Goal: Information Seeking & Learning: Stay updated

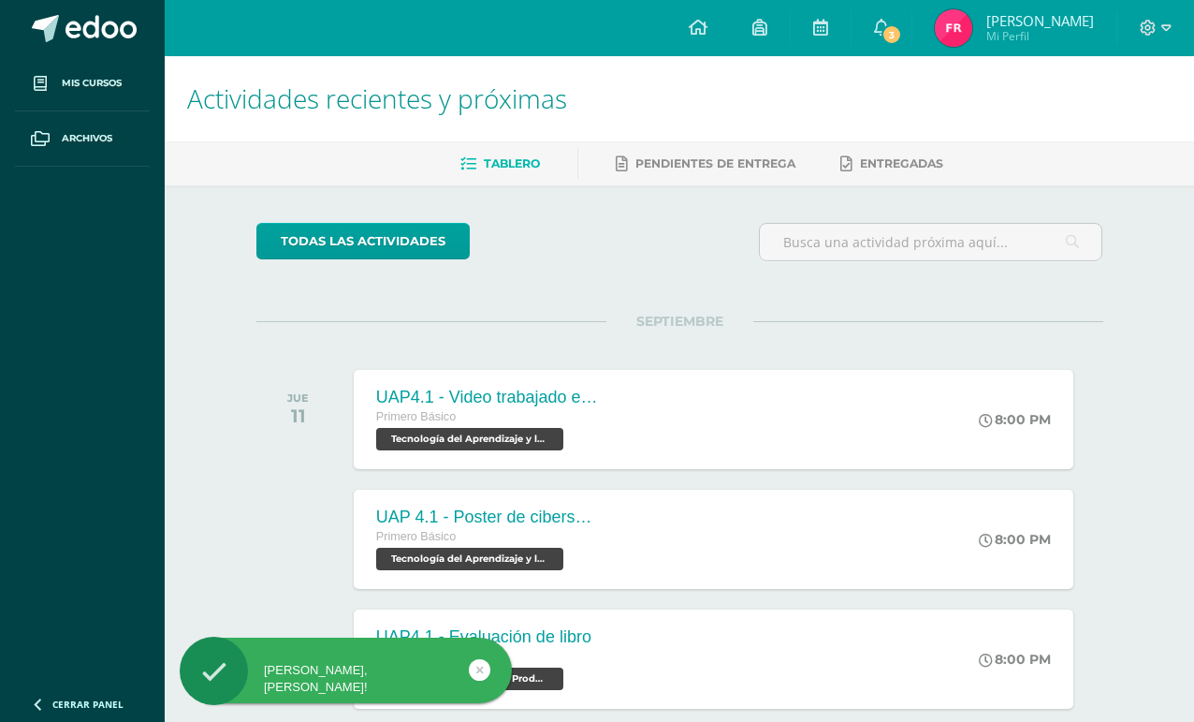
click at [889, 26] on icon at bounding box center [881, 27] width 15 height 17
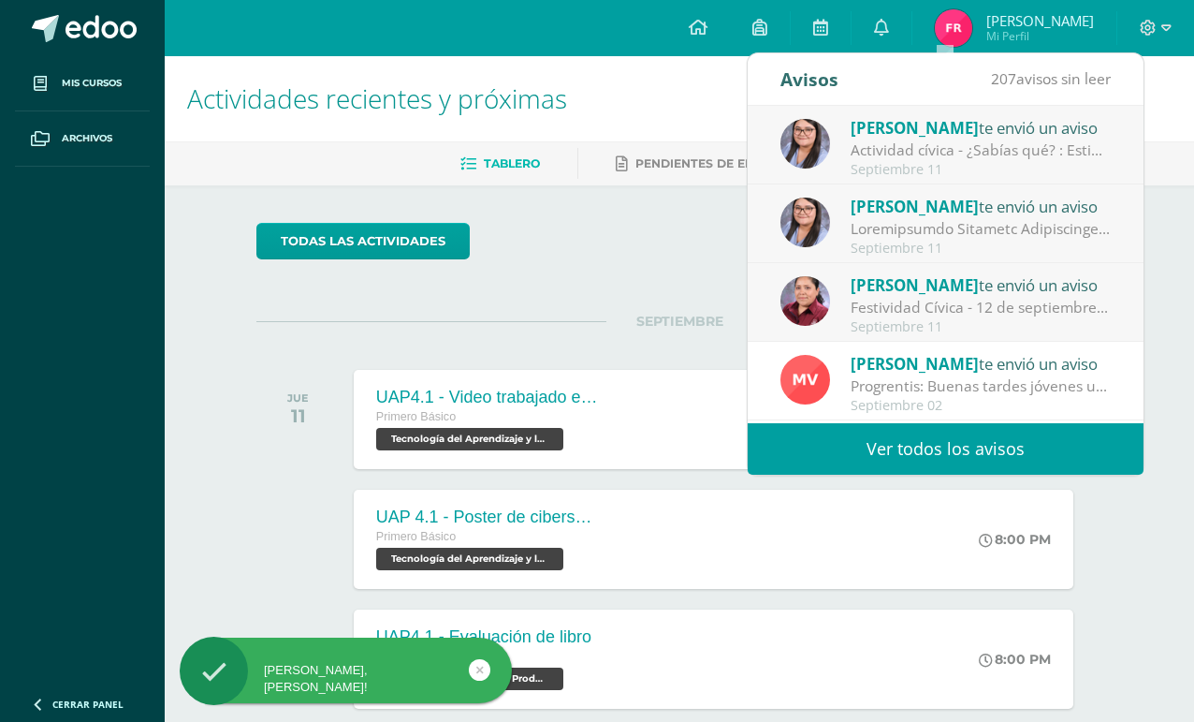
click at [1069, 314] on div "Festividad Cívica - 12 de septiembre: Buen día estimadas familias. Comparto inf…" at bounding box center [981, 308] width 260 height 22
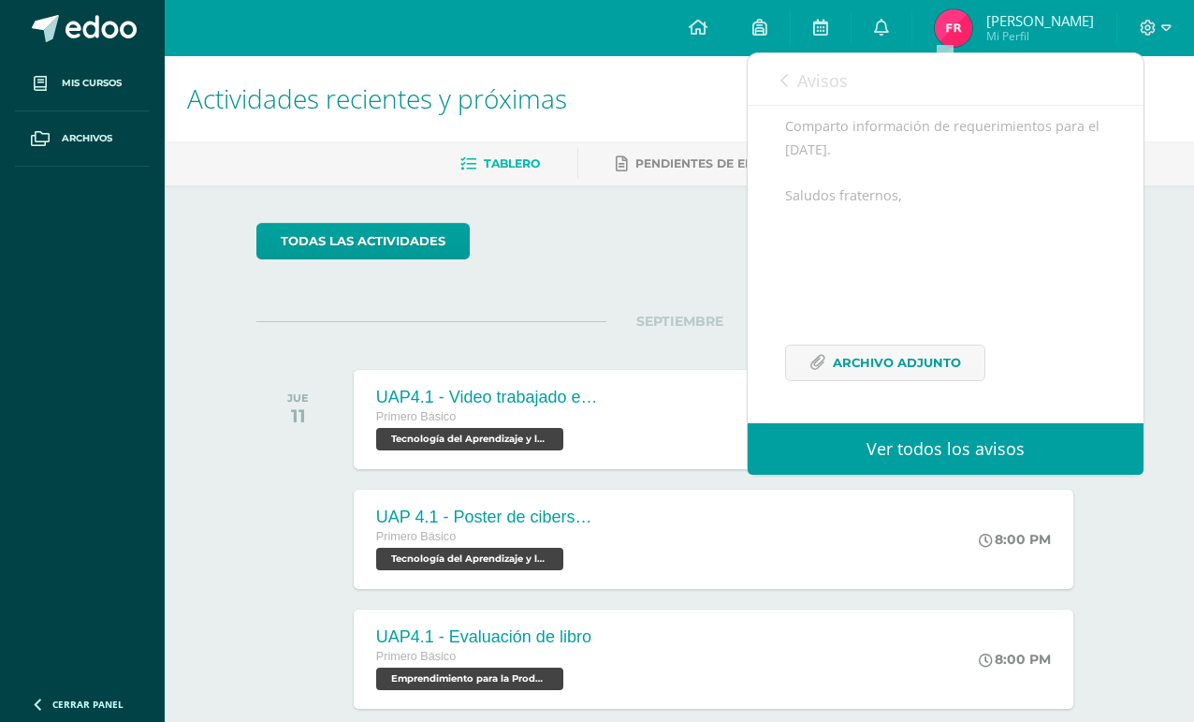
scroll to position [242, 0]
click at [887, 368] on span "Archivo Adjunto" at bounding box center [897, 362] width 128 height 35
click at [795, 85] on link "Avisos" at bounding box center [814, 79] width 67 height 53
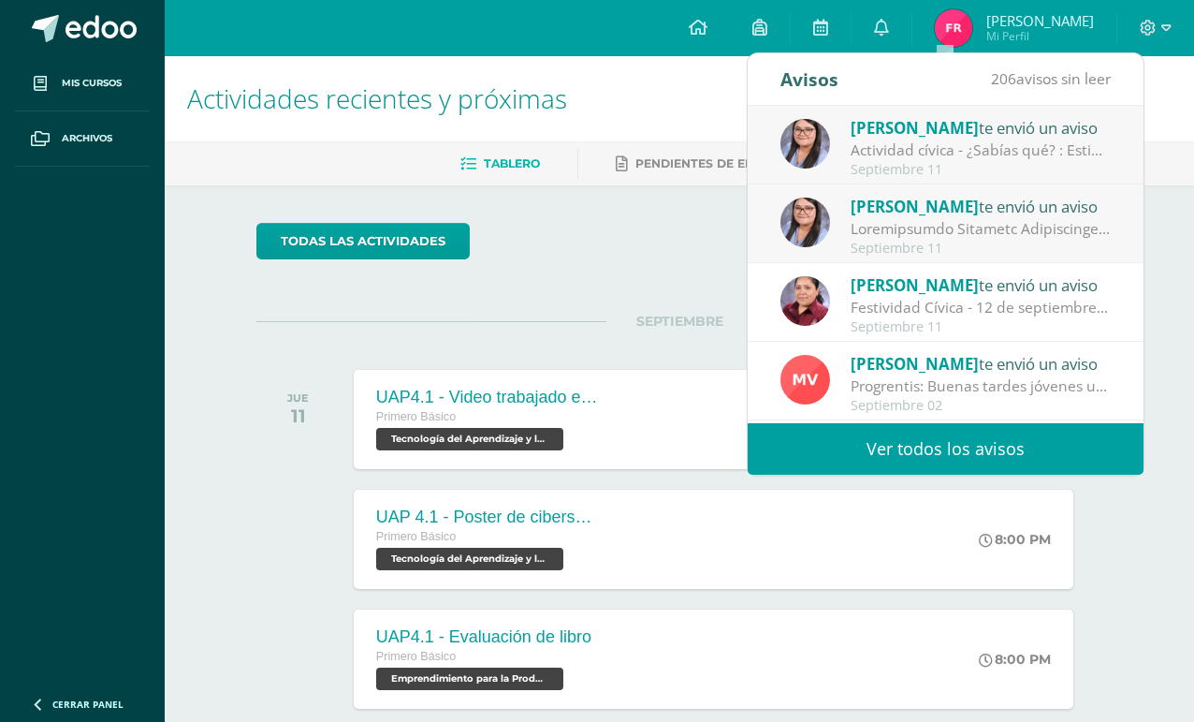
click at [936, 225] on div at bounding box center [981, 229] width 260 height 22
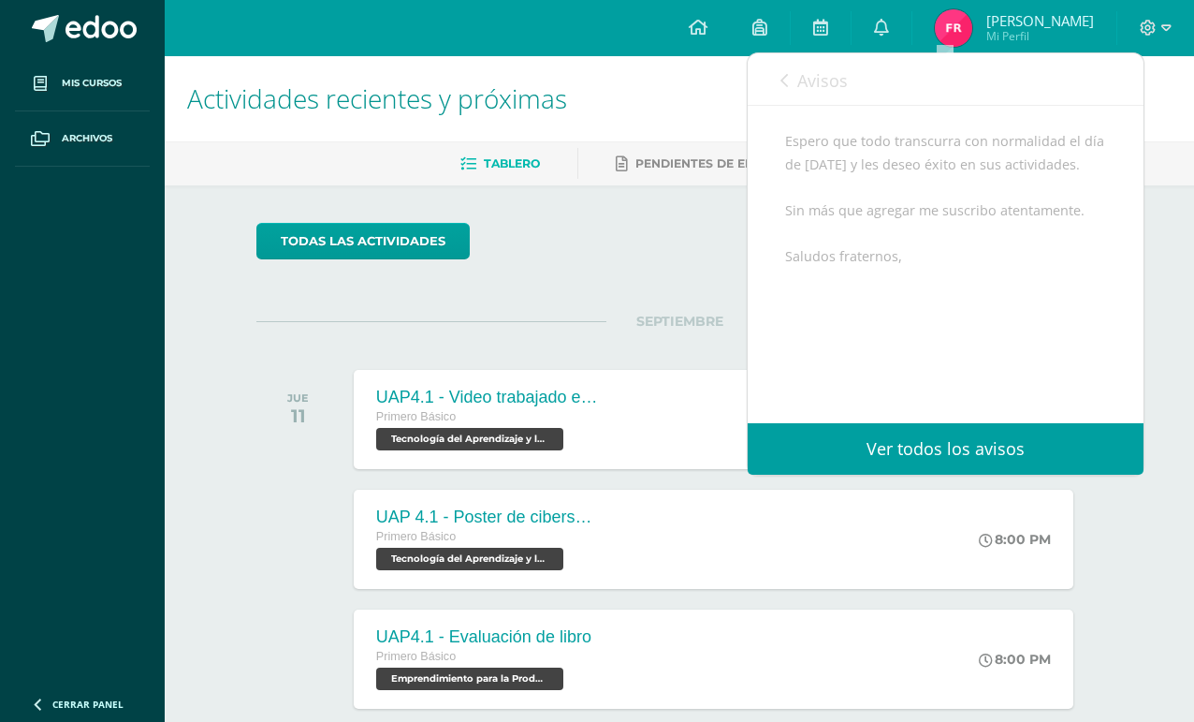
scroll to position [1008, 0]
click at [796, 81] on link "Avisos" at bounding box center [814, 79] width 67 height 53
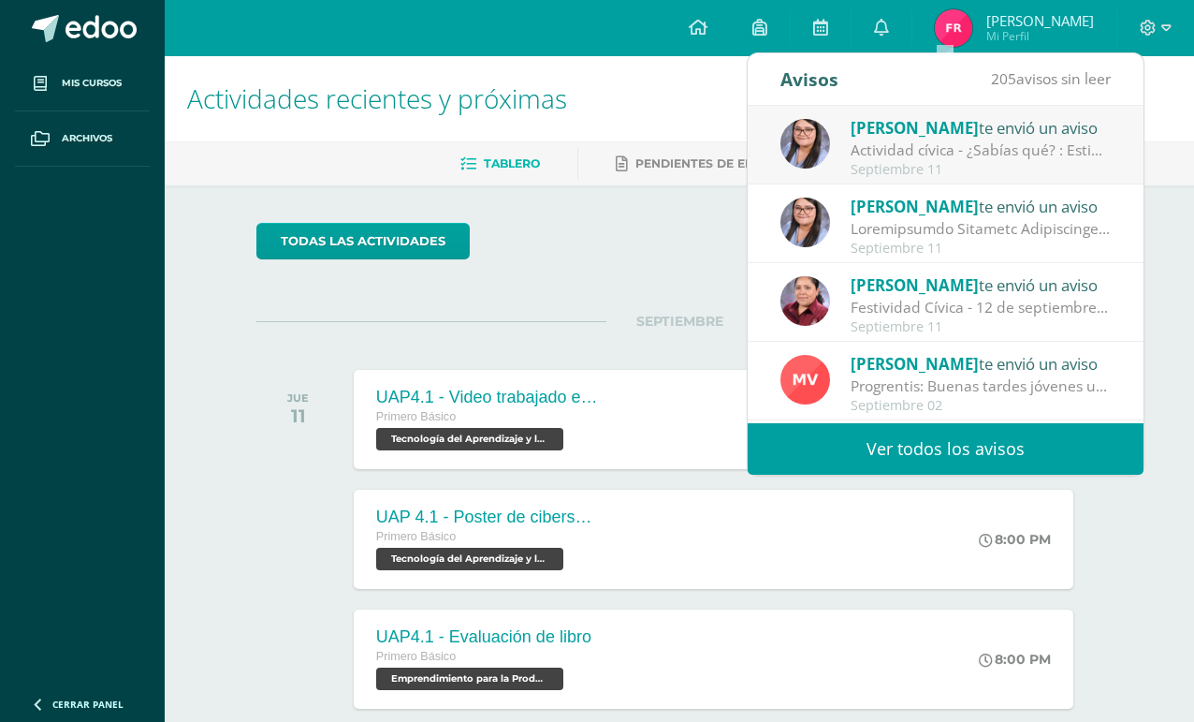
click at [1035, 137] on div "Alejandra Ramírez te envió un aviso" at bounding box center [981, 127] width 260 height 24
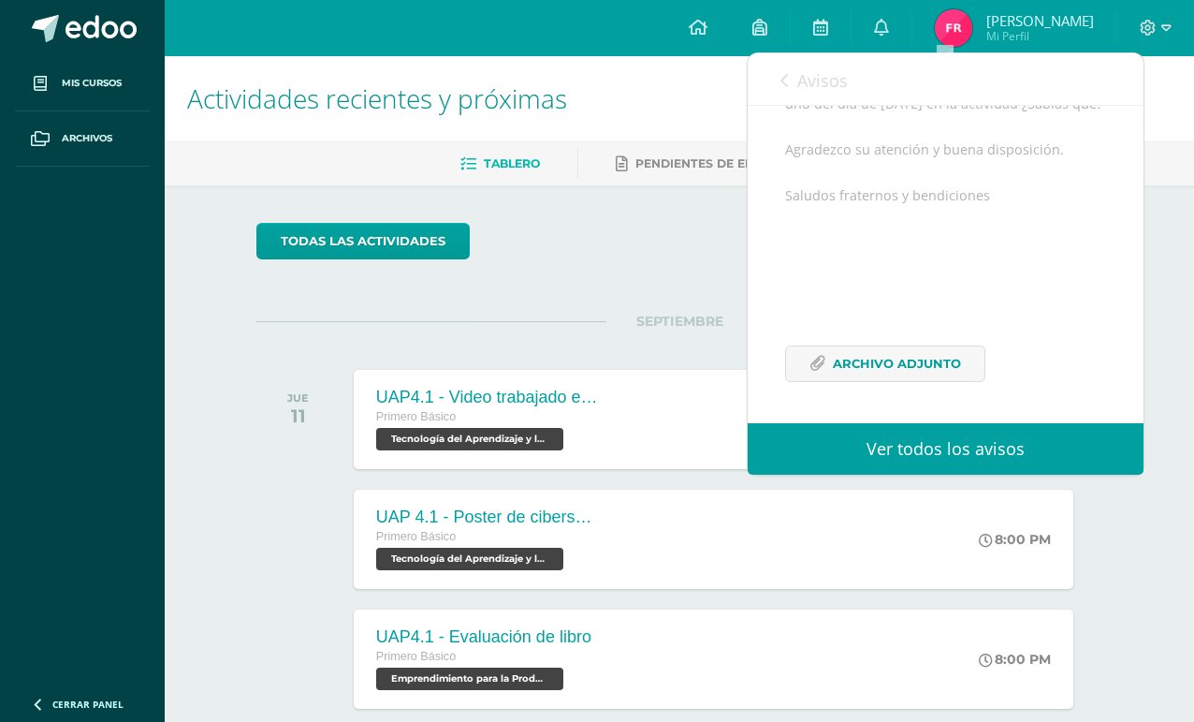
scroll to position [326, 0]
click at [958, 362] on span "Archivo Adjunto" at bounding box center [897, 363] width 128 height 35
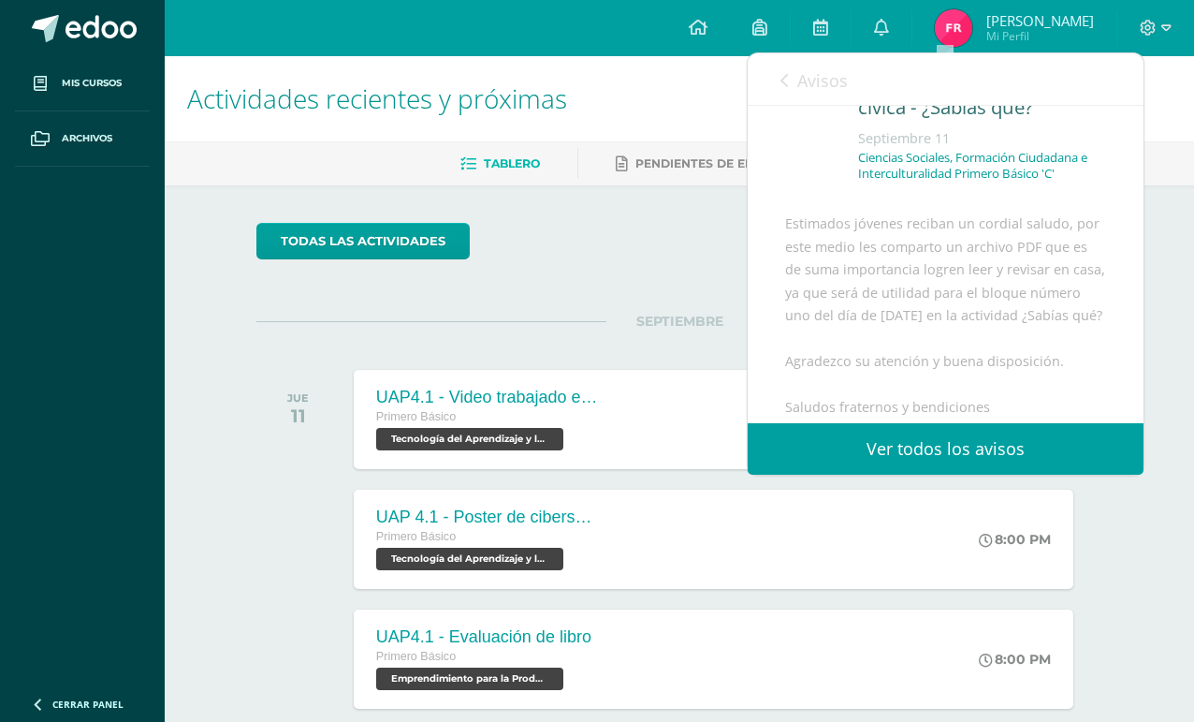
scroll to position [88, 0]
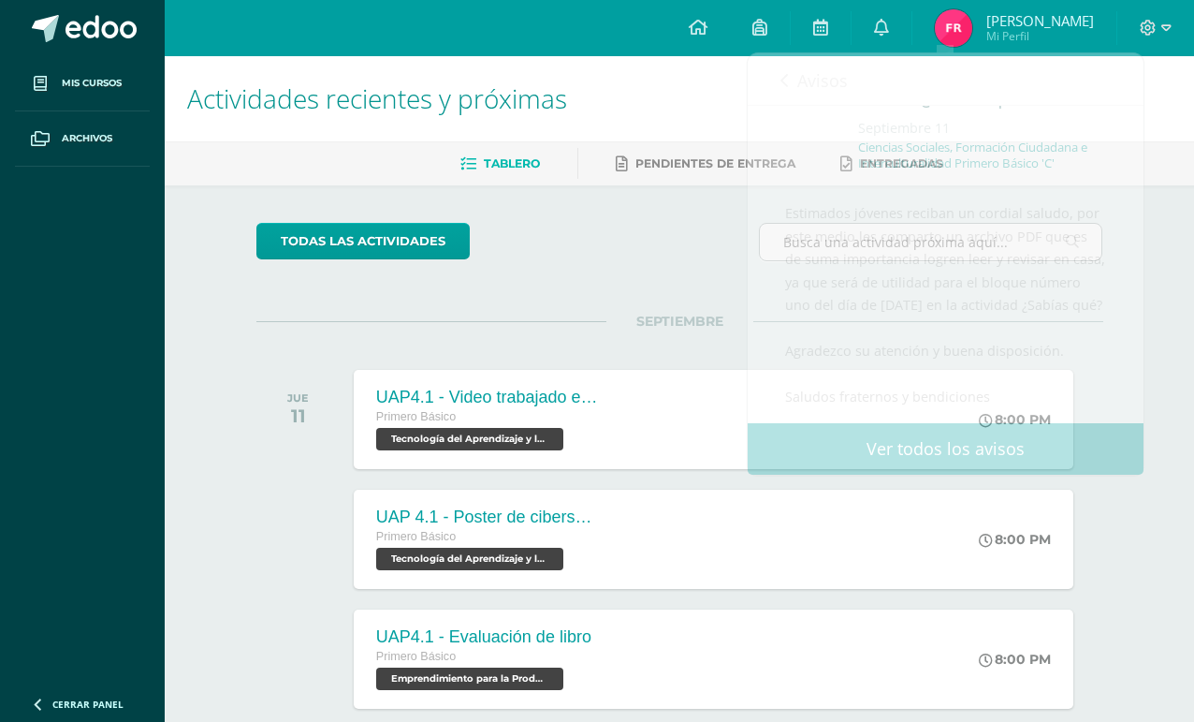
click at [625, 256] on div "todas las Actividades" at bounding box center [680, 249] width 862 height 53
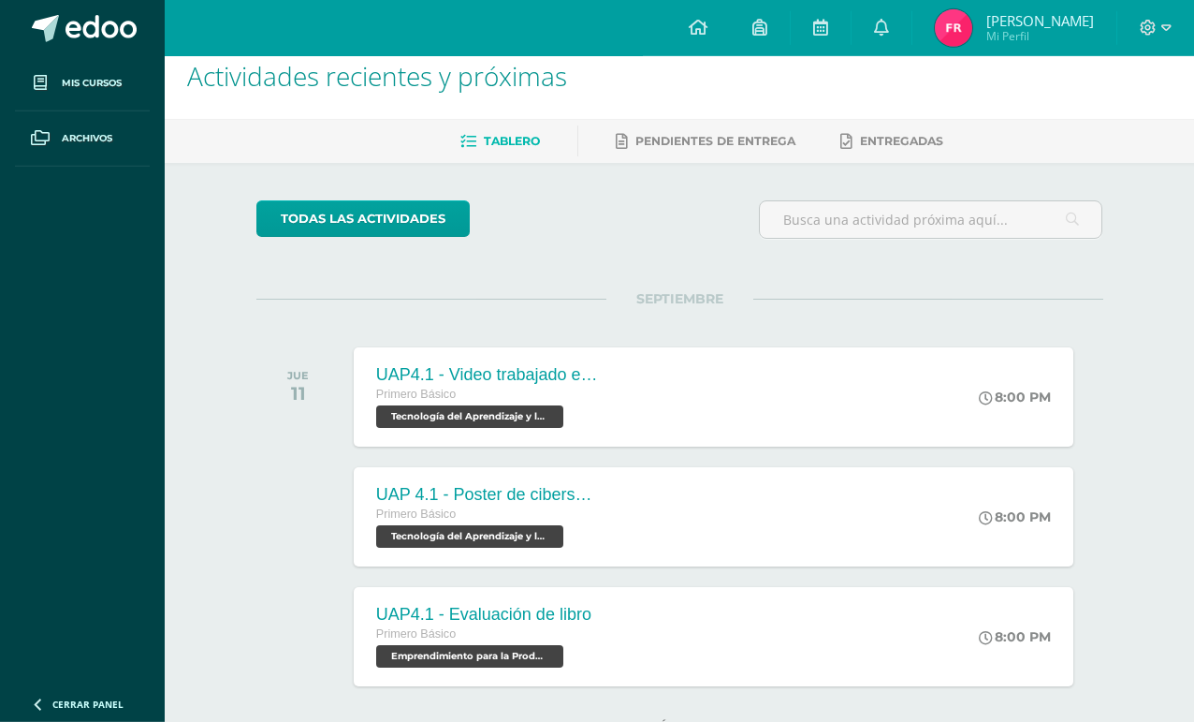
scroll to position [3, 0]
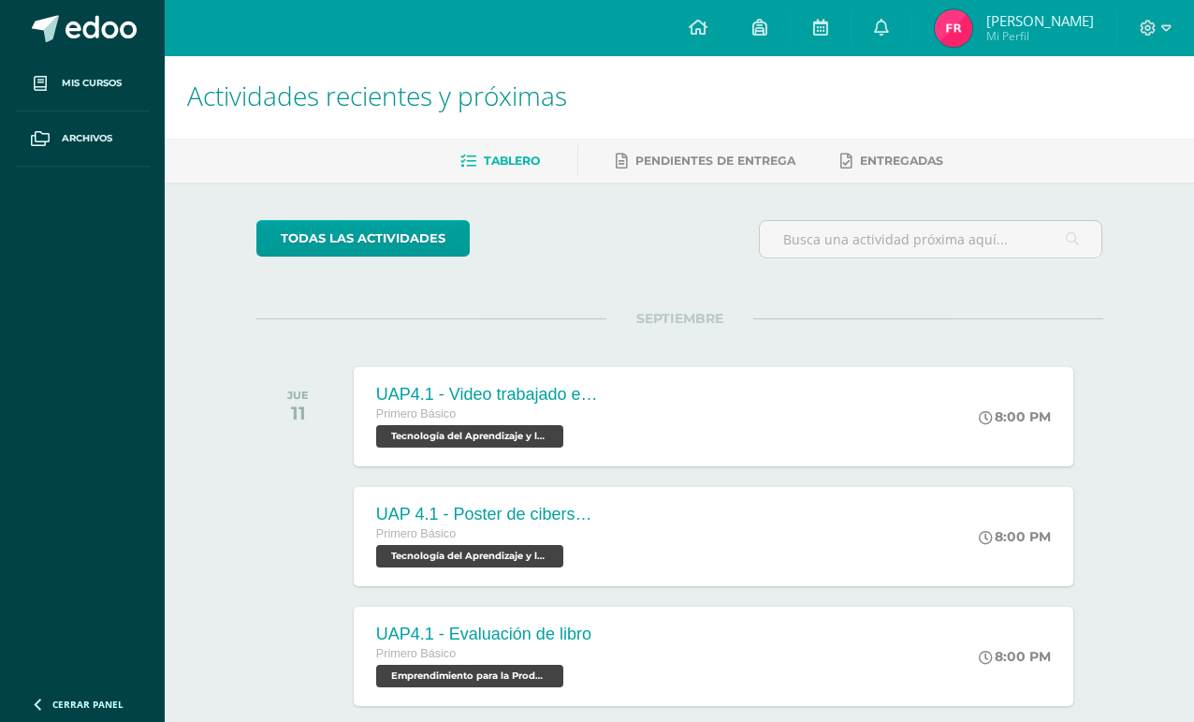
click at [730, 45] on link at bounding box center [698, 28] width 64 height 56
